Goal: Information Seeking & Learning: Check status

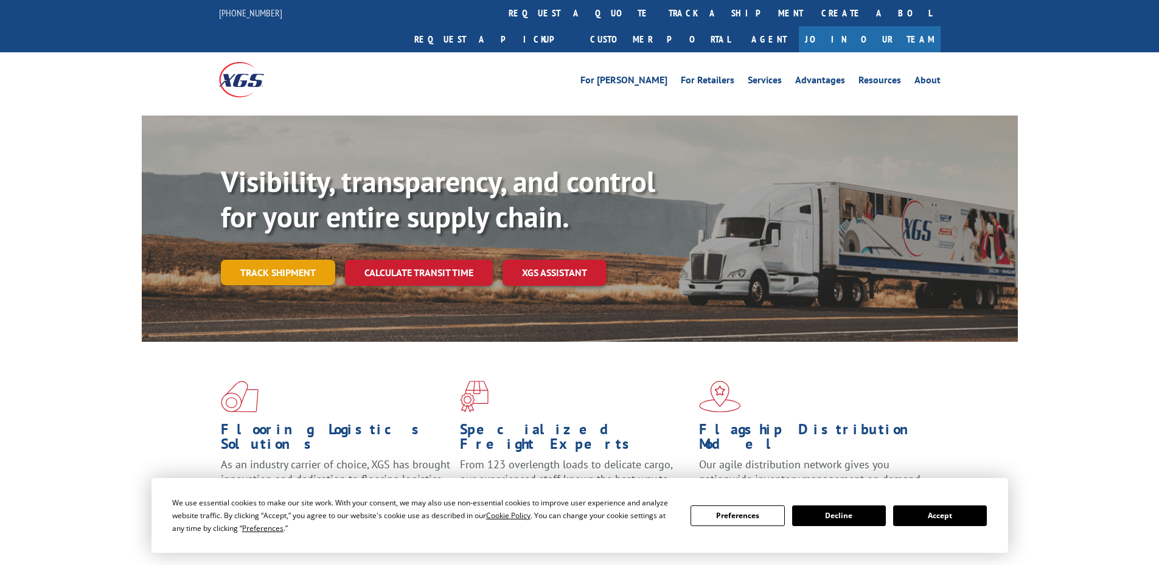
click at [301, 260] on link "Track shipment" at bounding box center [278, 273] width 114 height 26
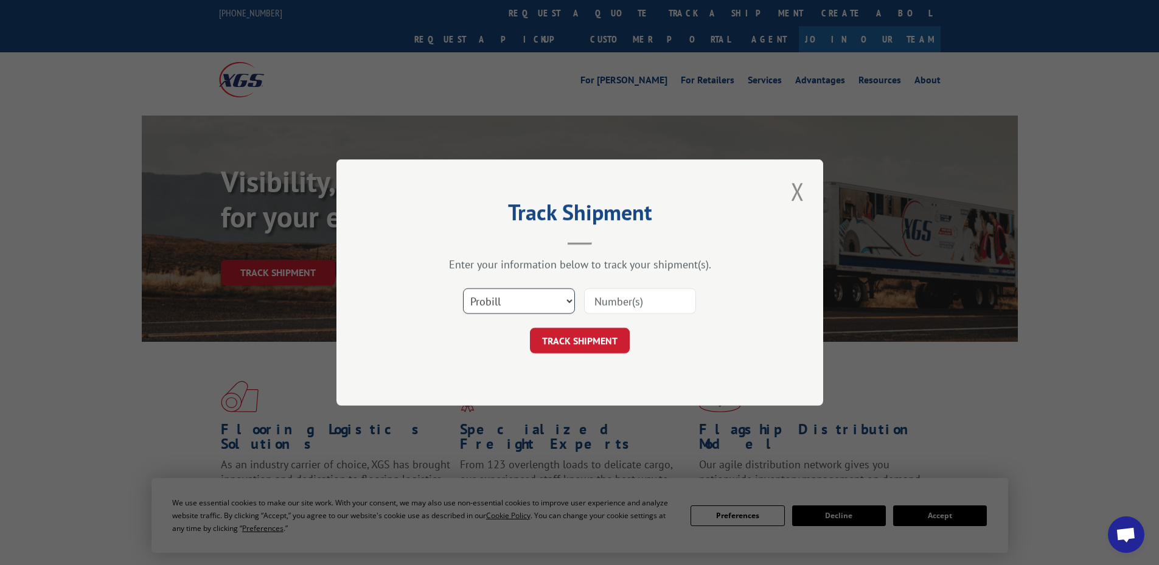
click at [520, 298] on select "Select category... Probill BOL PO" at bounding box center [519, 301] width 112 height 26
select select "po"
click at [463, 288] on select "Select category... Probill BOL PO" at bounding box center [519, 301] width 112 height 26
click at [657, 299] on input at bounding box center [640, 301] width 112 height 26
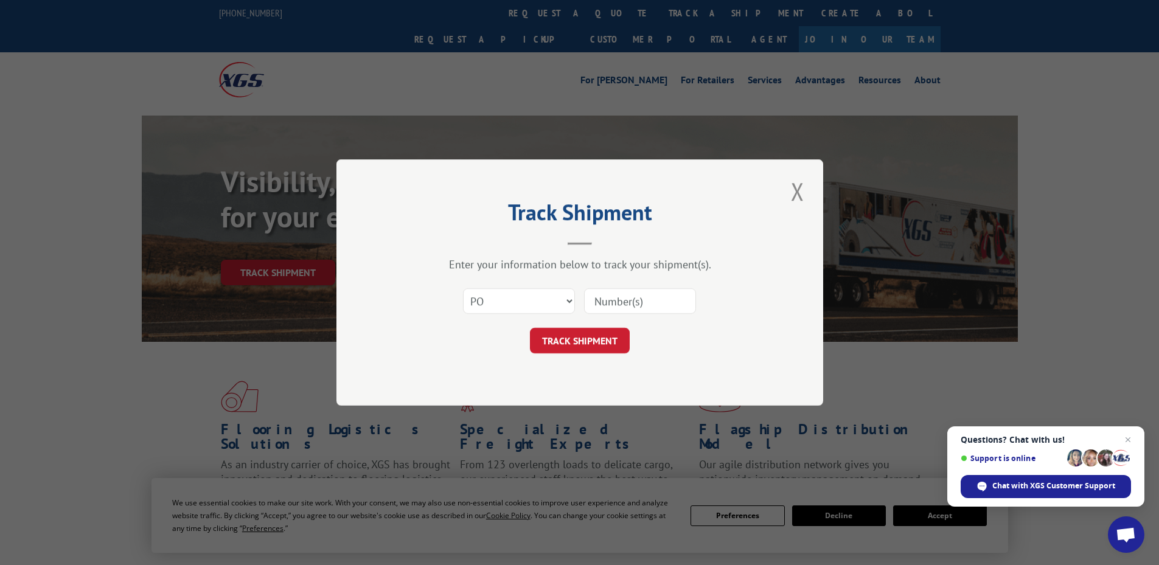
paste input "86549756"
type input "86549756"
click at [584, 336] on button "TRACK SHIPMENT" at bounding box center [580, 341] width 100 height 26
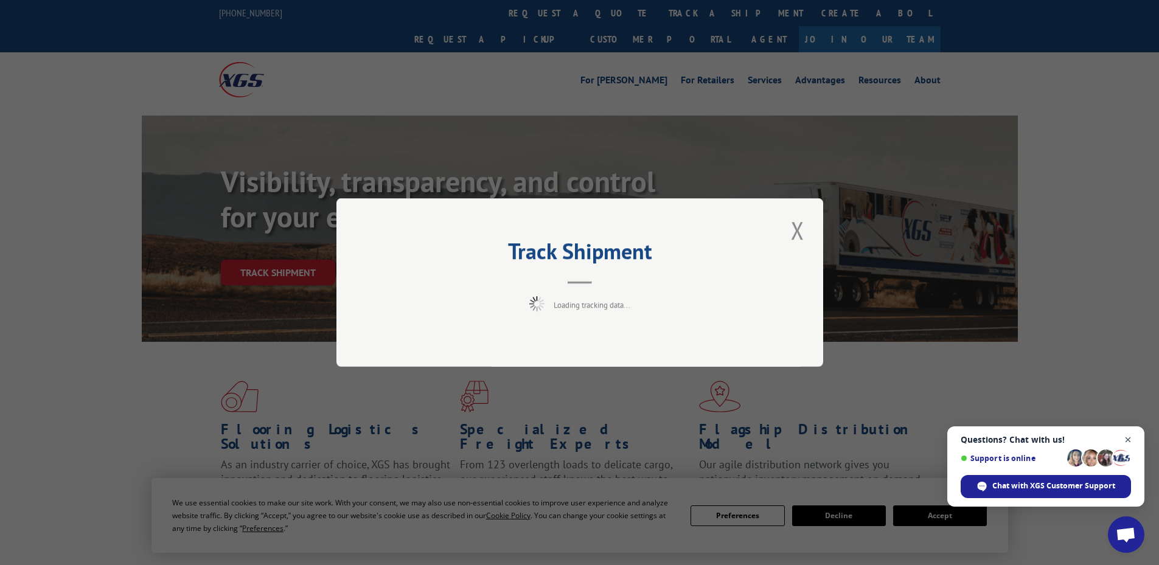
click at [1131, 436] on span "Open chat" at bounding box center [1128, 440] width 15 height 15
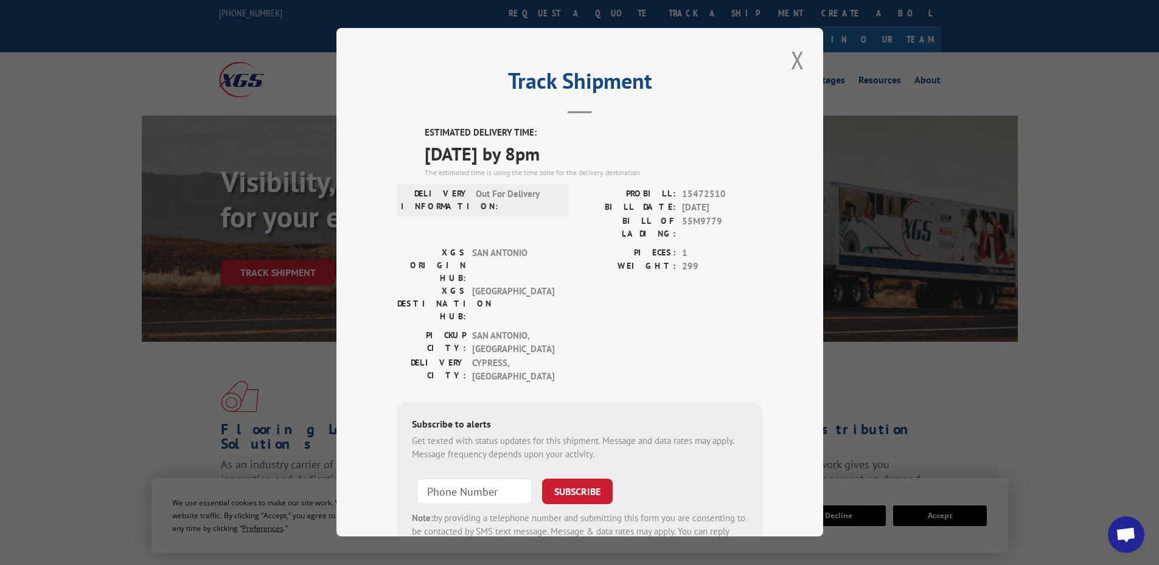
click at [506, 153] on span "[DATE] by 8pm" at bounding box center [594, 153] width 338 height 27
